Goal: Task Accomplishment & Management: Use online tool/utility

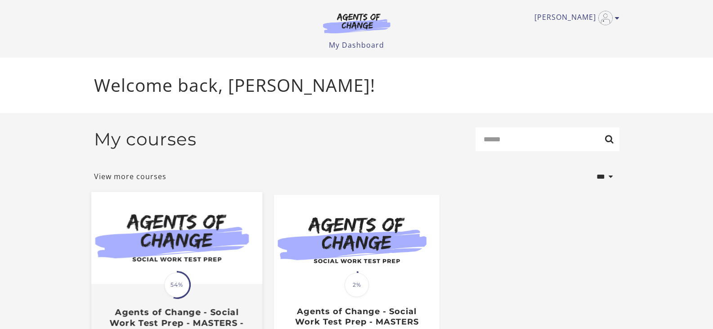
click at [203, 275] on img at bounding box center [176, 238] width 171 height 92
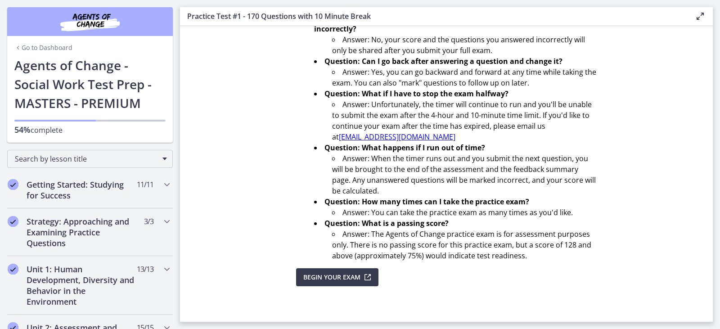
scroll to position [311, 0]
click at [341, 278] on span "Begin Your Exam" at bounding box center [331, 276] width 57 height 11
